Goal: Browse casually

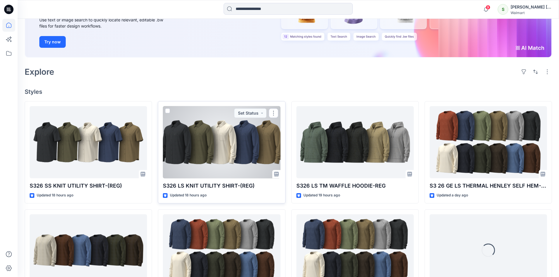
scroll to position [115, 0]
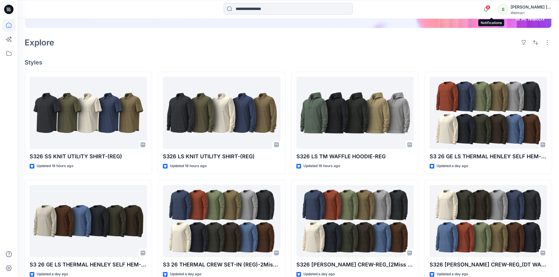
click at [490, 7] on span "9" at bounding box center [487, 7] width 5 height 5
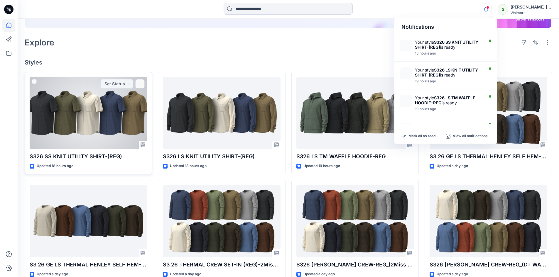
click at [97, 115] on div at bounding box center [88, 113] width 117 height 72
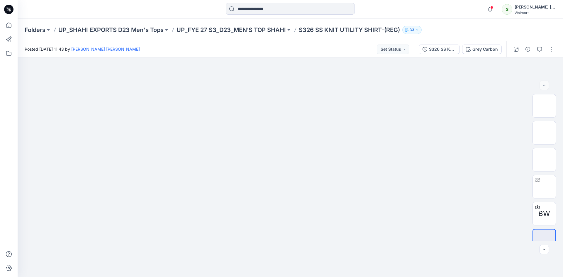
click at [8, 6] on icon at bounding box center [8, 9] width 9 height 9
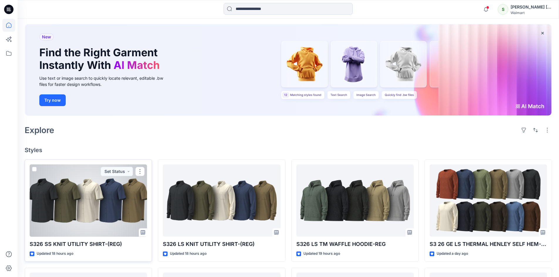
scroll to position [59, 0]
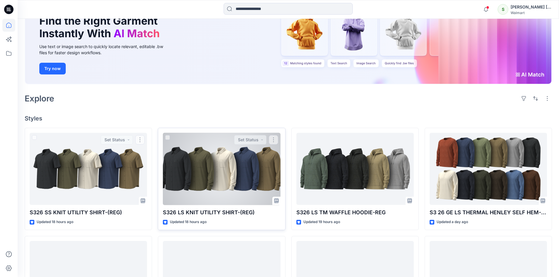
drag, startPoint x: 104, startPoint y: 159, endPoint x: 223, endPoint y: 169, distance: 120.4
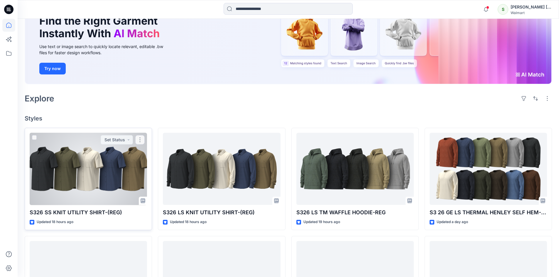
click at [116, 157] on div at bounding box center [88, 169] width 117 height 72
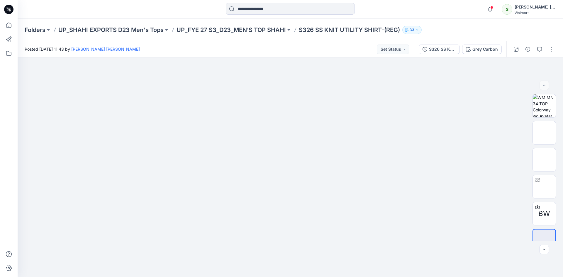
click at [13, 9] on icon at bounding box center [8, 9] width 9 height 9
